Goal: Transaction & Acquisition: Purchase product/service

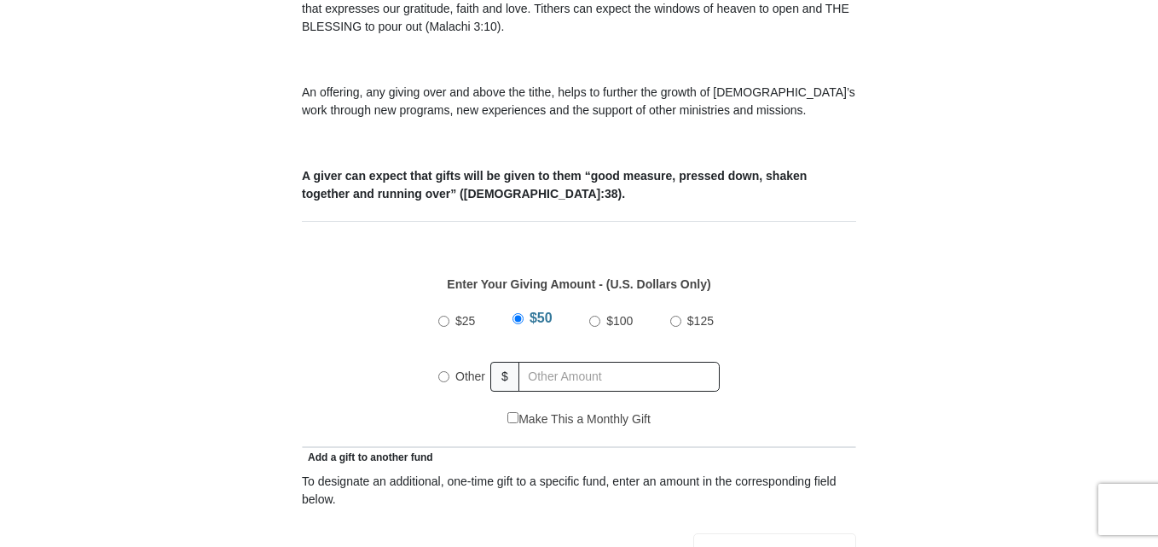
scroll to position [580, 0]
click at [449, 356] on label "Other" at bounding box center [470, 375] width 42 height 38
click at [449, 369] on input "Other" at bounding box center [443, 374] width 11 height 11
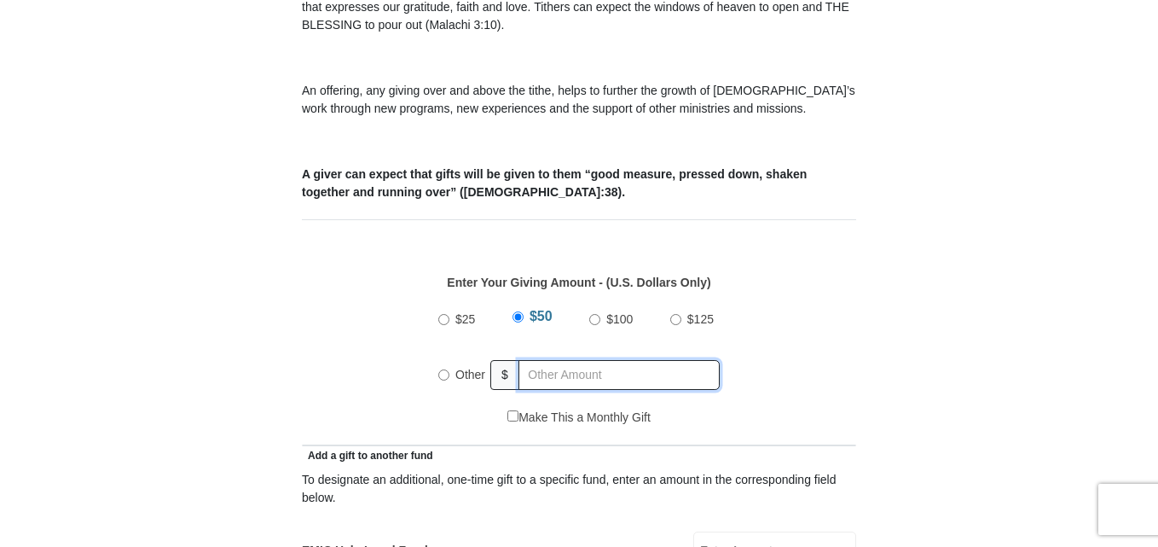
radio input "true"
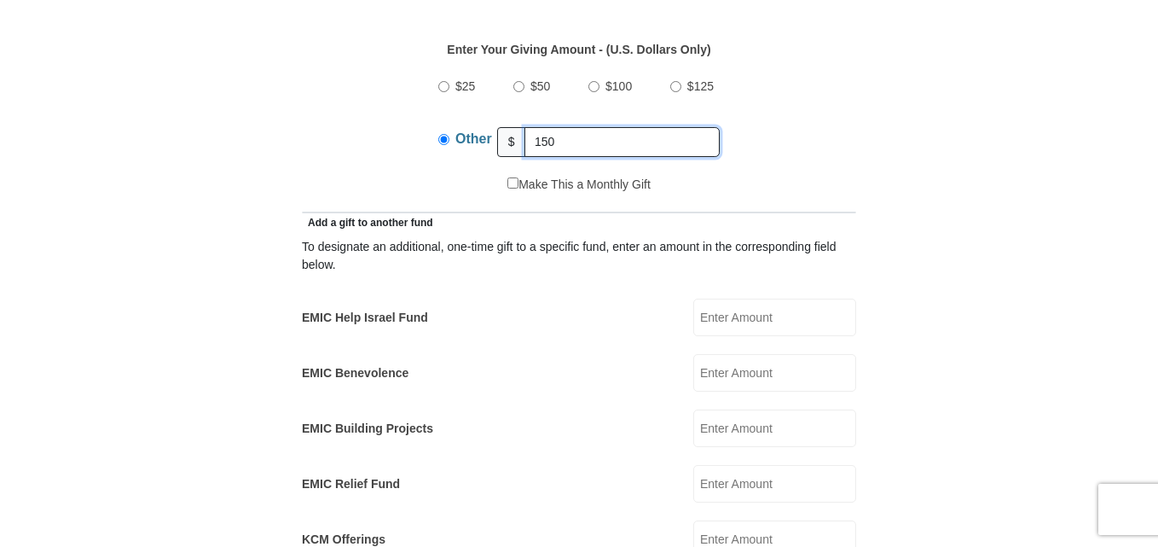
scroll to position [813, 0]
type input "150"
click at [790, 298] on input "EMIC Help Israel Fund" at bounding box center [774, 317] width 163 height 38
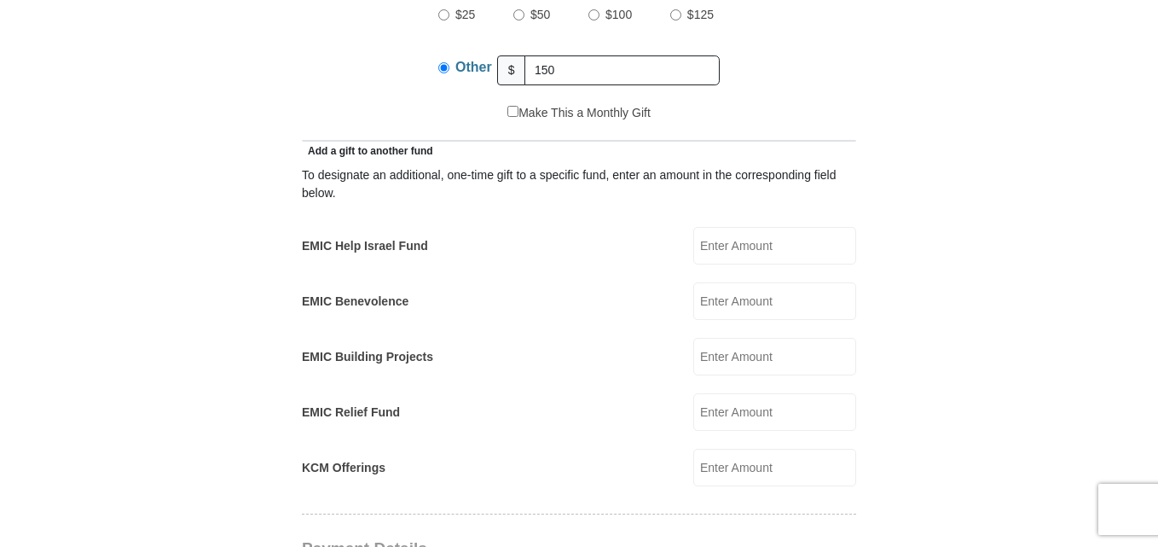
scroll to position [894, 0]
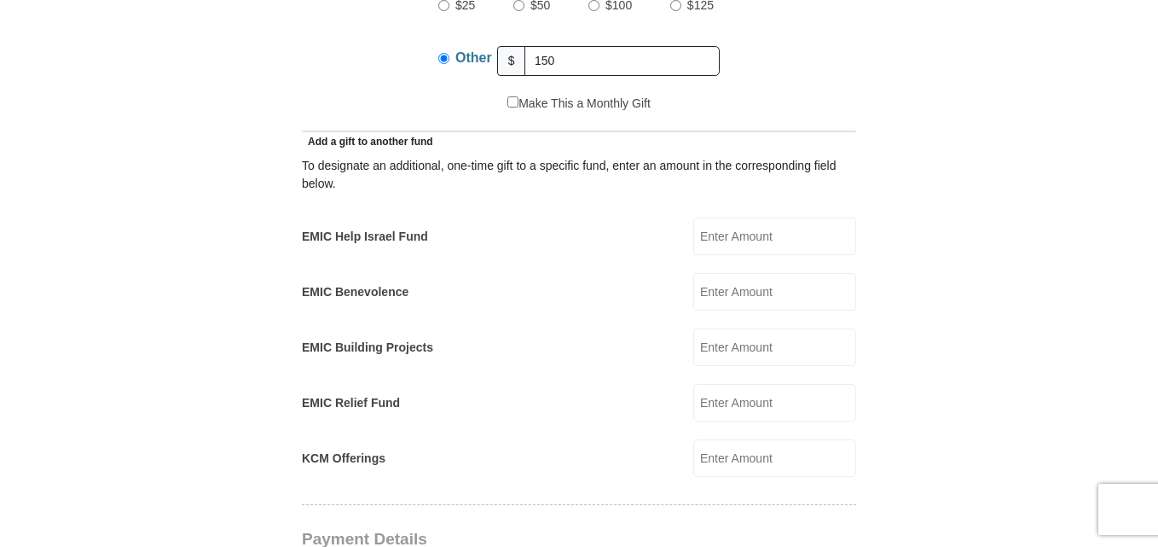
click at [739, 343] on input "EMIC Building Projects" at bounding box center [774, 347] width 163 height 38
type input "50"
click at [729, 217] on input "EMIC Help Israel Fund" at bounding box center [774, 236] width 163 height 38
type input "25"
click at [799, 275] on input "EMIC Benevolence" at bounding box center [774, 292] width 163 height 38
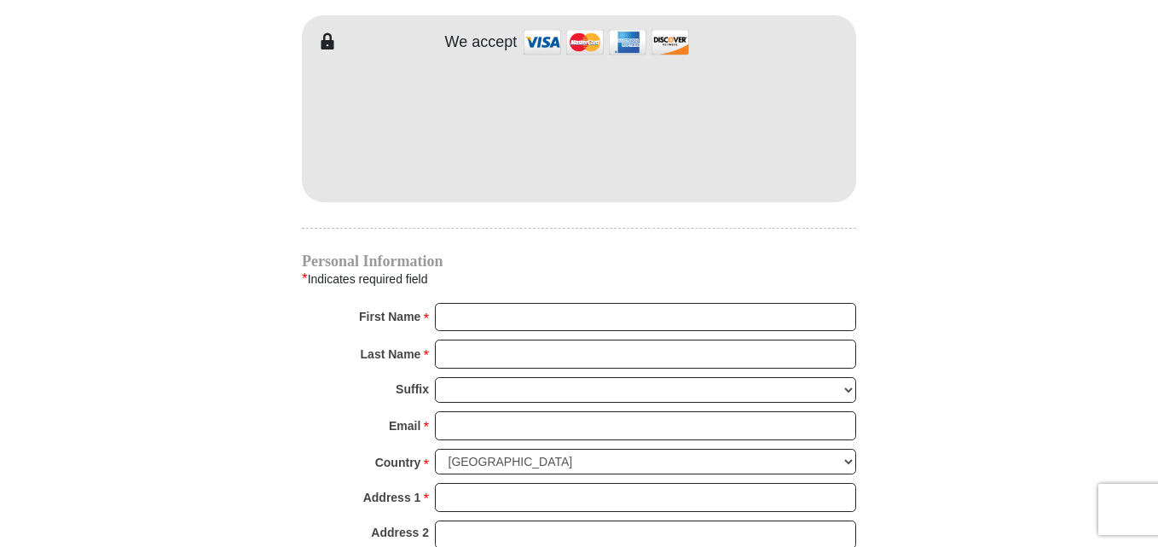
scroll to position [1519, 0]
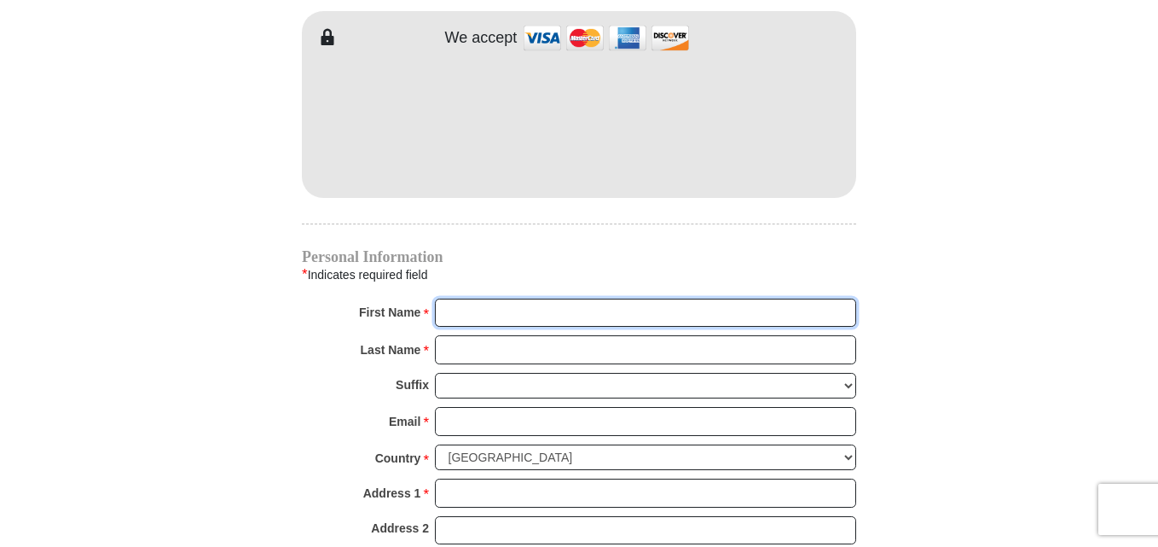
click at [466, 298] on input "First Name *" at bounding box center [645, 312] width 421 height 29
type input "[PERSON_NAME]"
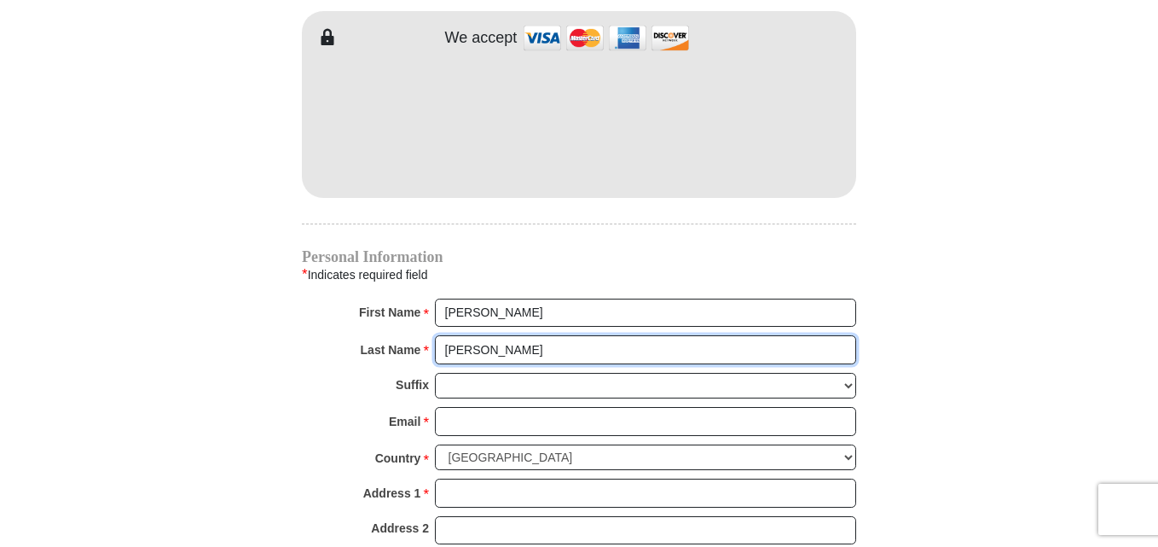
type input "[PERSON_NAME]"
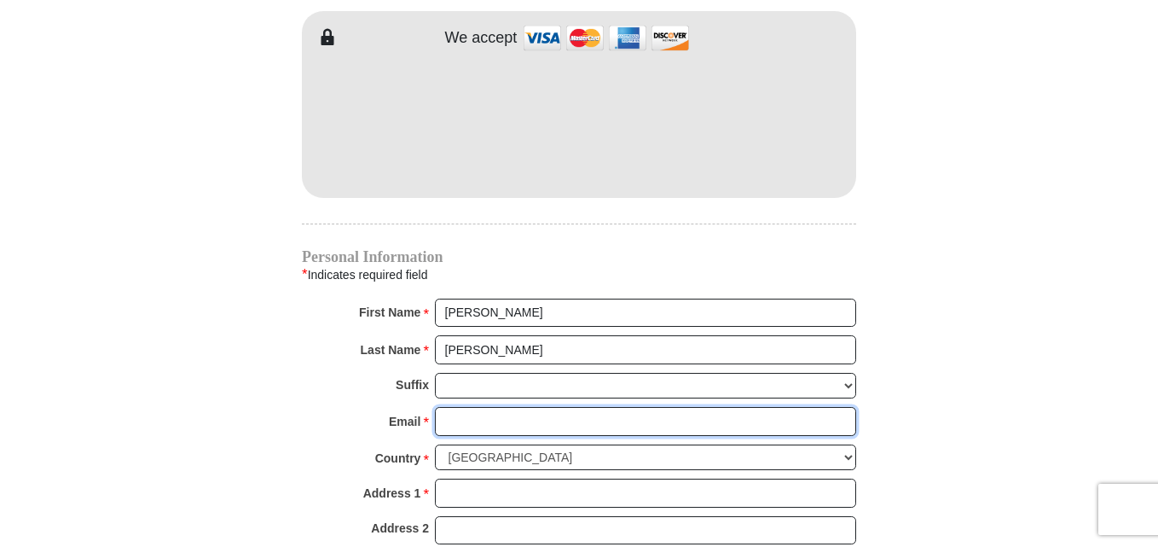
click at [478, 407] on input "Email *" at bounding box center [645, 421] width 421 height 29
type input "[EMAIL_ADDRESS][DOMAIN_NAME]"
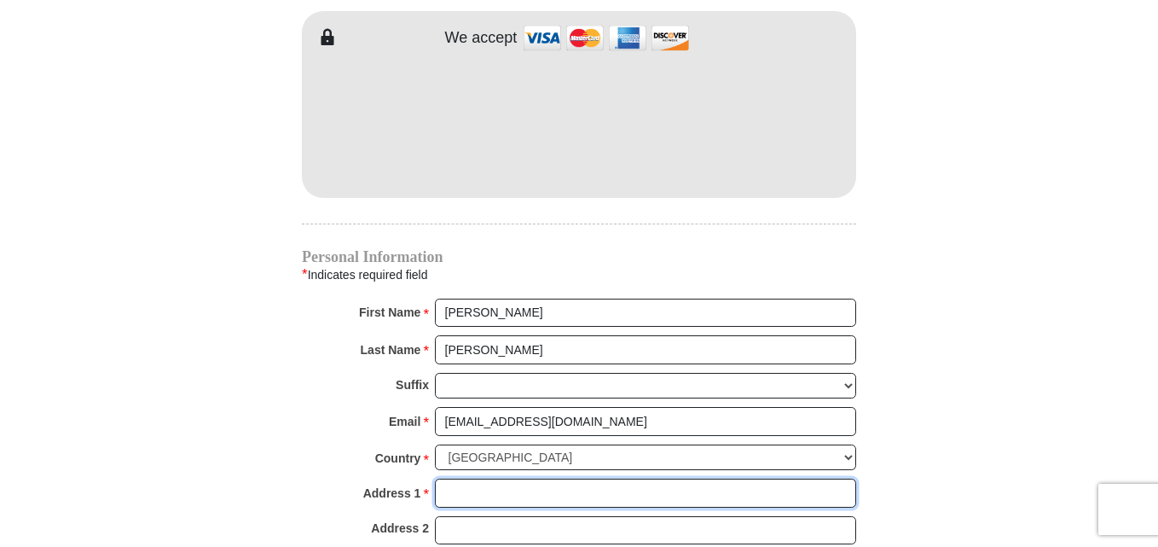
click at [537, 478] on input "Address 1 *" at bounding box center [645, 492] width 421 height 29
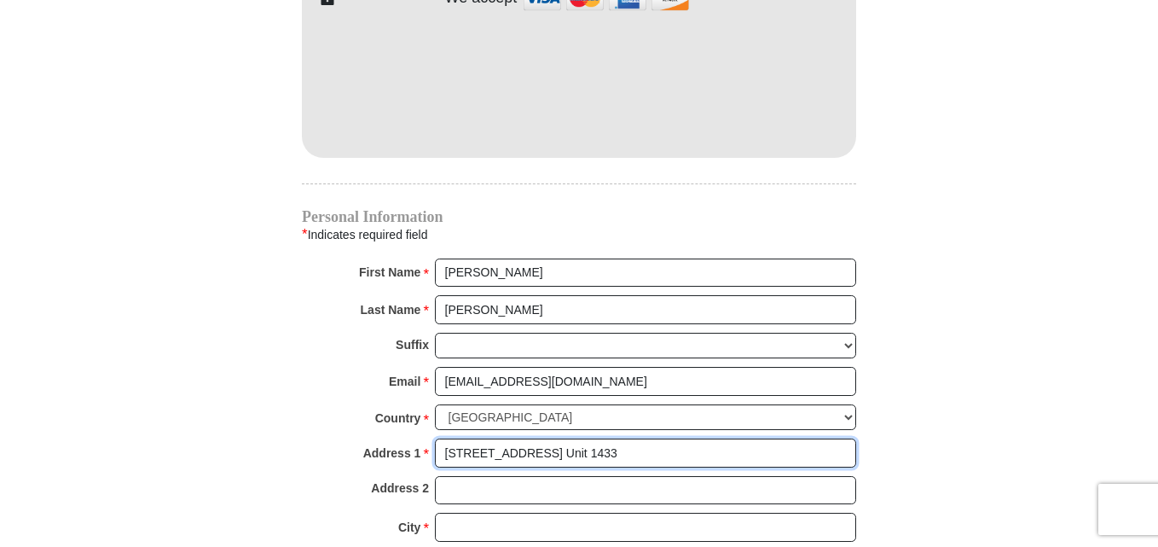
scroll to position [1560, 0]
type input "[STREET_ADDRESS] Unit 1433"
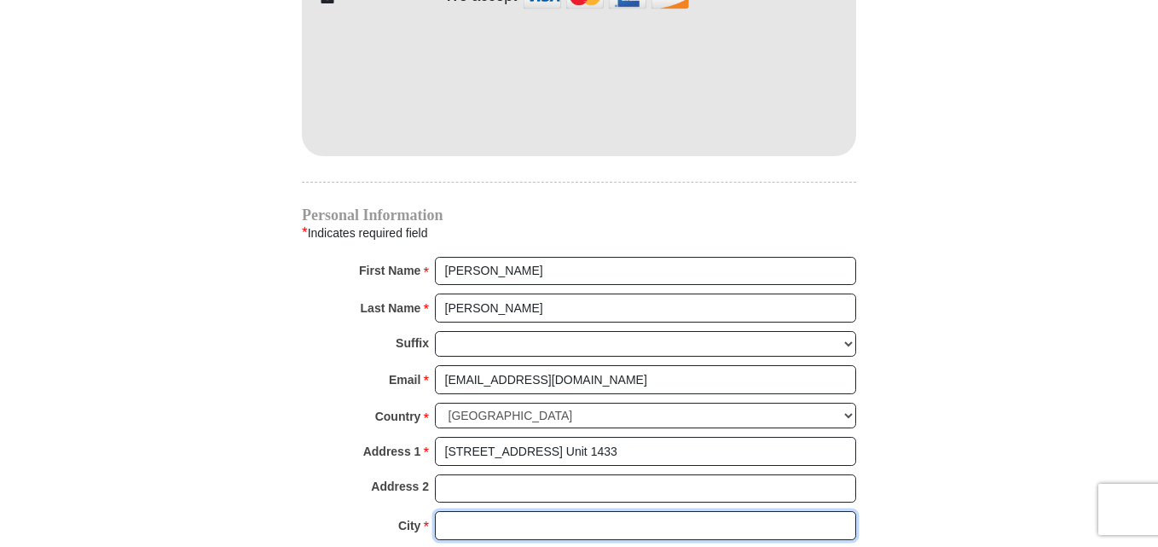
click at [501, 511] on input "City *" at bounding box center [645, 525] width 421 height 29
type input "Wheaton"
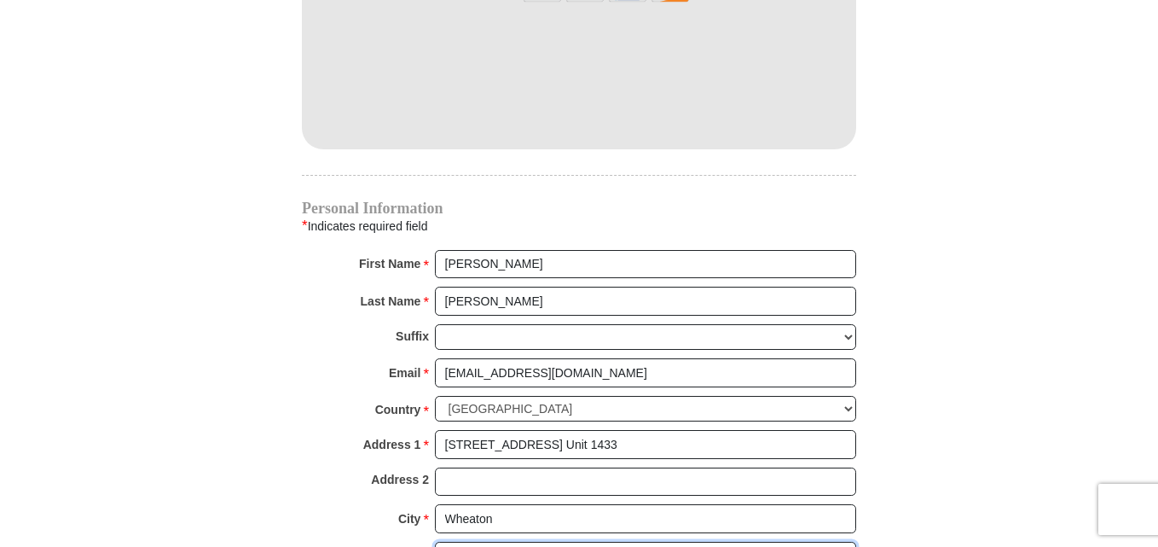
select select "IL"
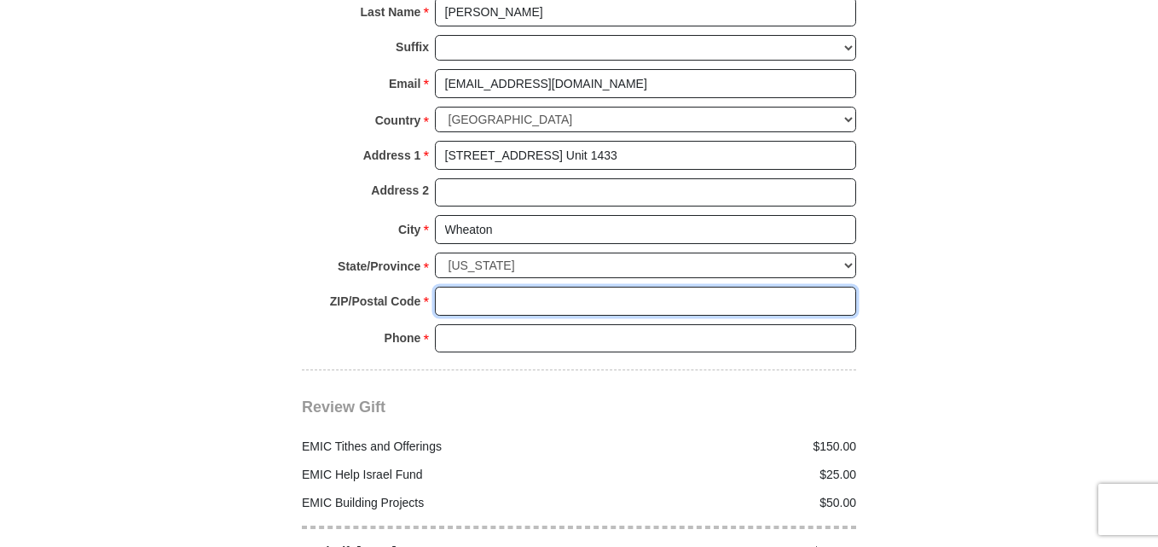
scroll to position [1864, 0]
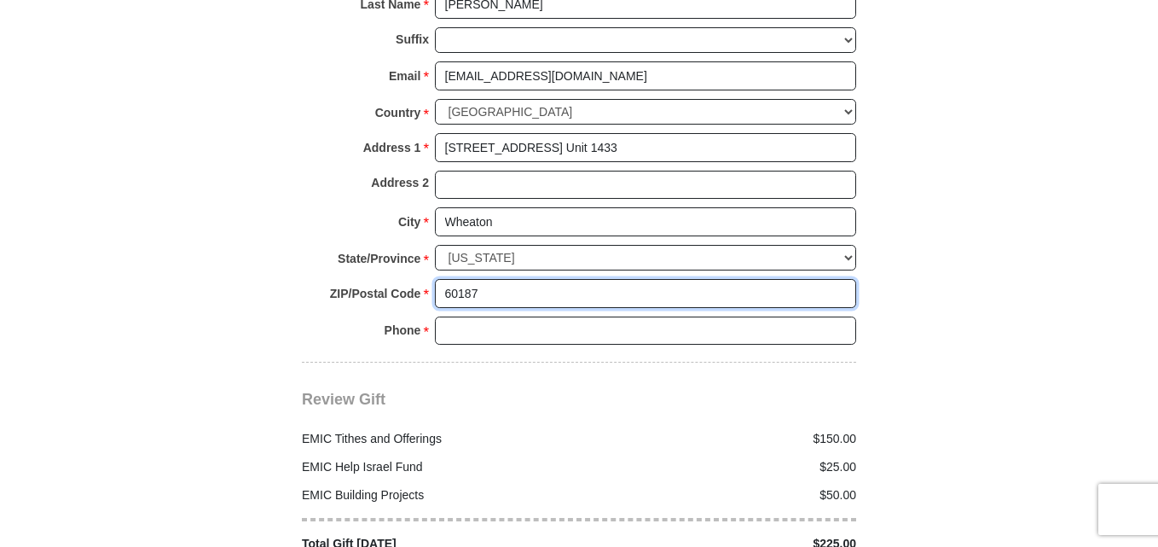
type input "60187"
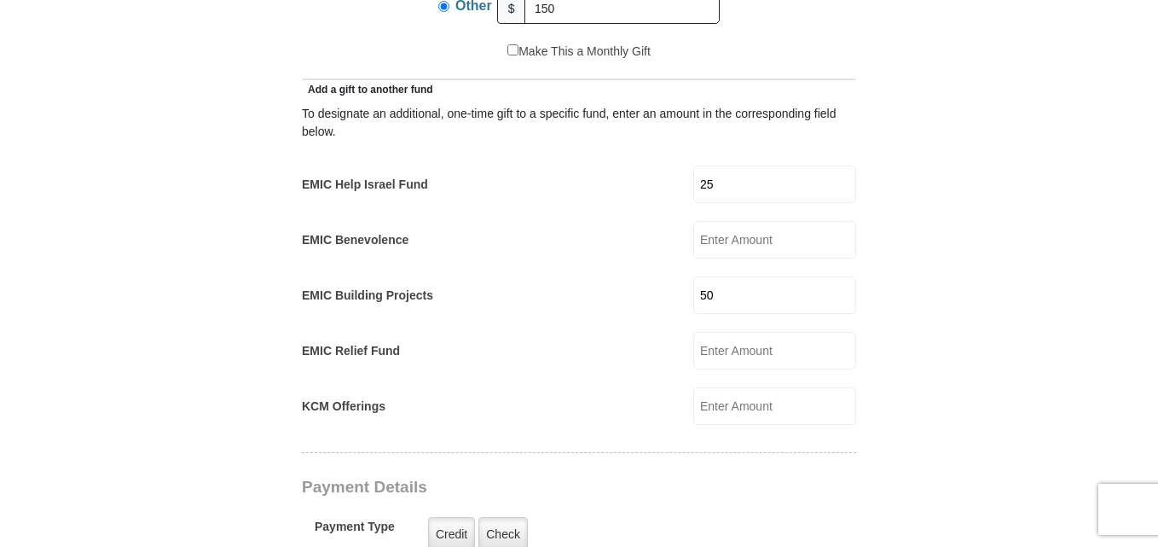
scroll to position [937, 0]
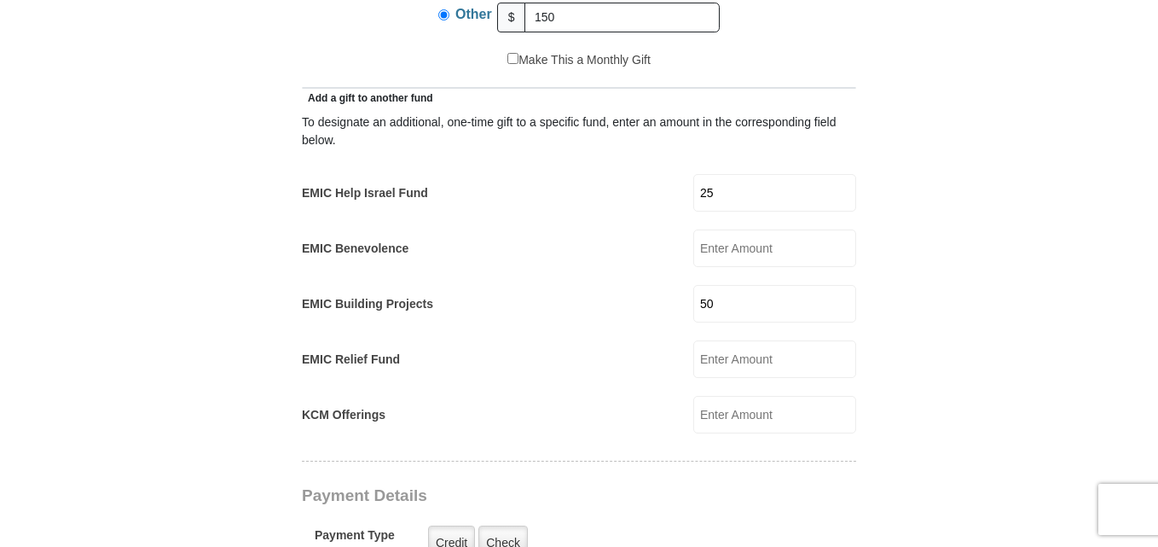
type input "6306398458"
click at [730, 285] on input "50" at bounding box center [774, 304] width 163 height 38
type input "5"
type input "75"
click at [734, 340] on input "EMIC Relief Fund" at bounding box center [774, 359] width 163 height 38
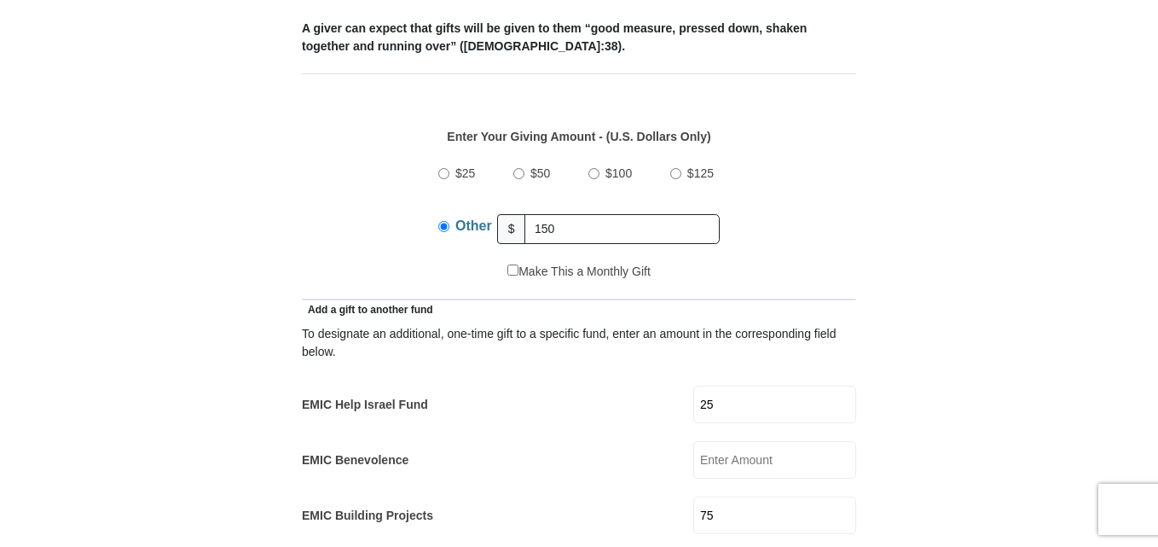
scroll to position [730, 0]
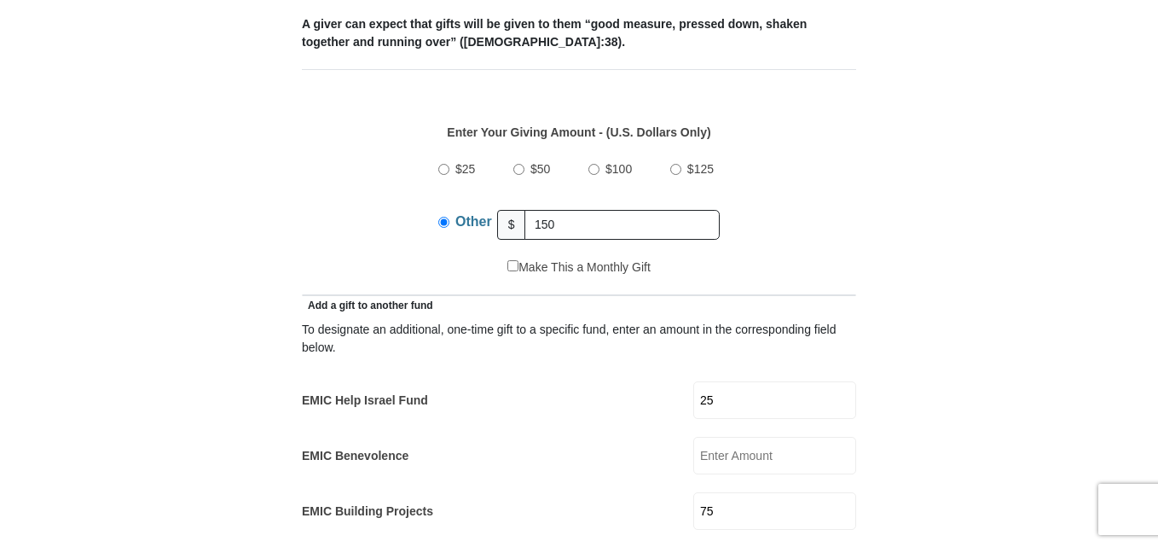
click at [727, 385] on input "25" at bounding box center [774, 400] width 163 height 38
type input "2"
type input "50"
click at [762, 437] on input "EMIC Benevolence" at bounding box center [774, 456] width 163 height 38
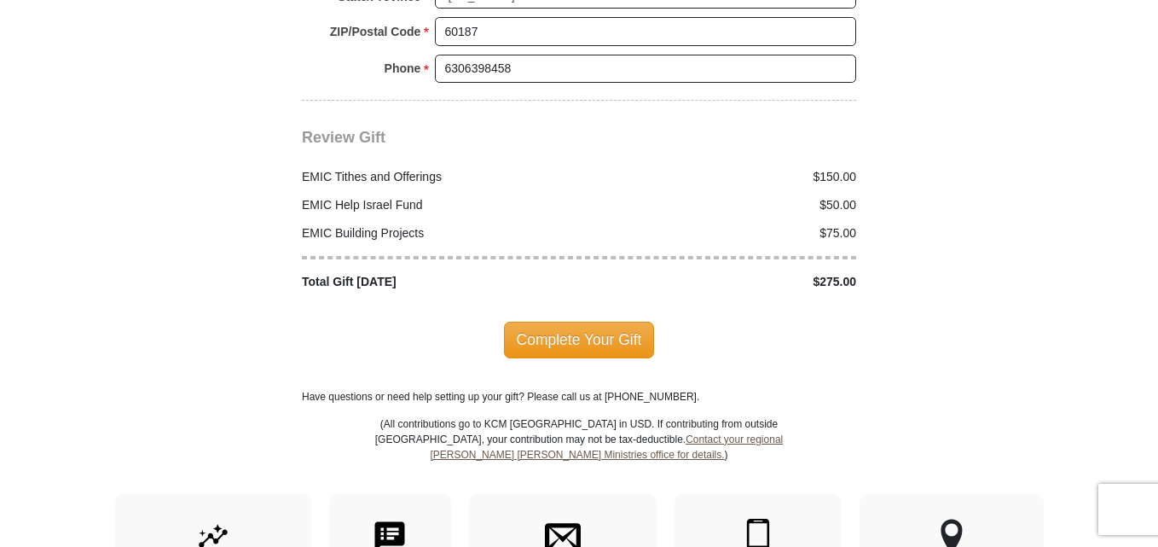
scroll to position [2152, 0]
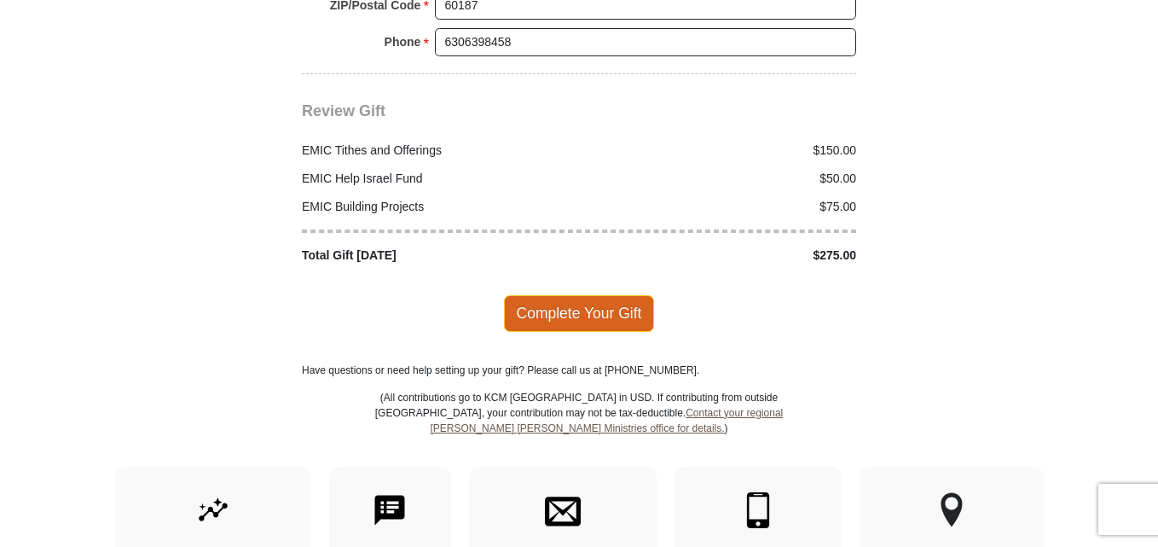
click at [595, 295] on span "Complete Your Gift" at bounding box center [579, 313] width 151 height 36
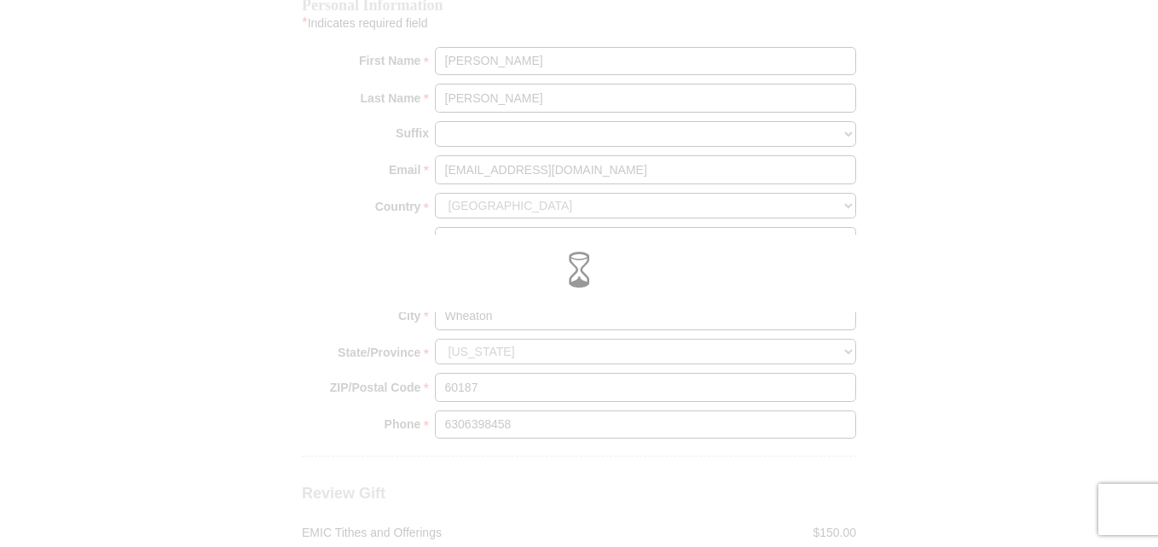
scroll to position [1710, 0]
